Goal: Information Seeking & Learning: Learn about a topic

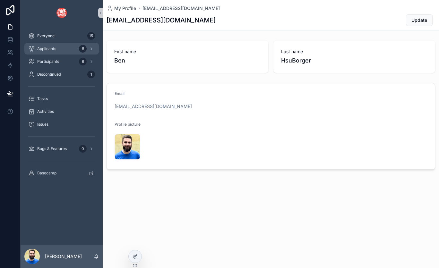
click at [59, 50] on div "Applicants 8" at bounding box center [61, 49] width 67 height 10
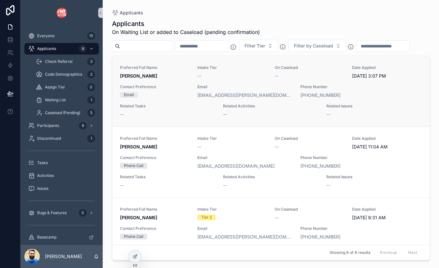
click at [157, 69] on span "Preferred Full Name" at bounding box center [155, 67] width 70 height 5
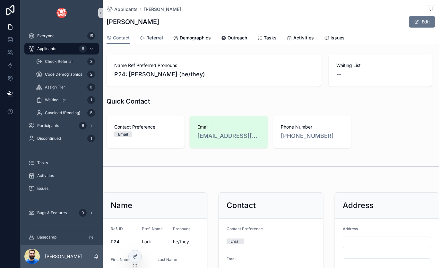
click at [152, 38] on span "Referral" at bounding box center [154, 38] width 17 height 6
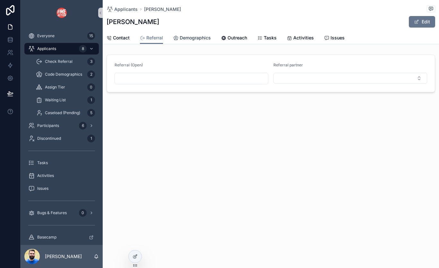
click at [184, 37] on span "Demographics" at bounding box center [195, 38] width 31 height 6
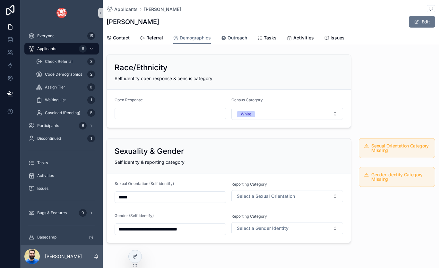
click at [241, 37] on span "Outreach" at bounding box center [238, 38] width 20 height 6
